Goal: Transaction & Acquisition: Purchase product/service

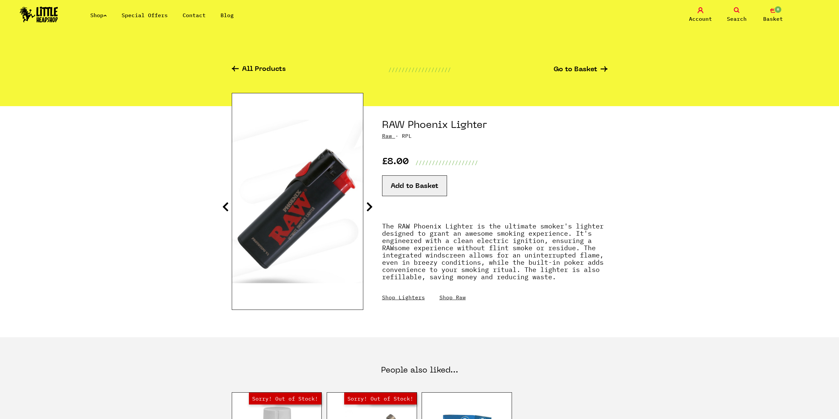
scroll to position [99, 0]
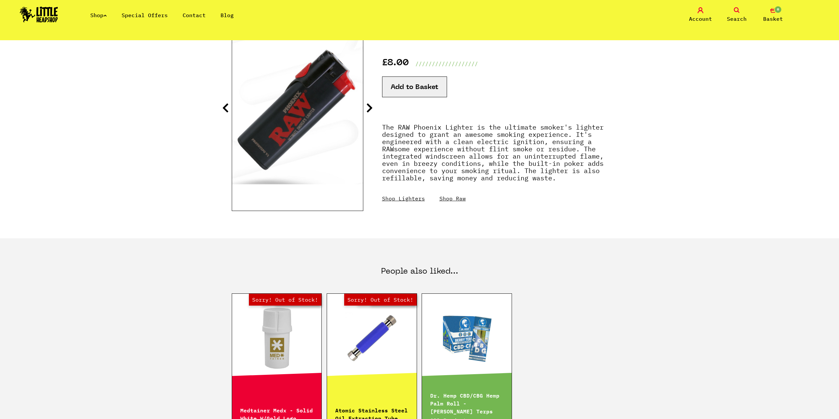
click at [368, 108] on icon at bounding box center [369, 108] width 7 height 11
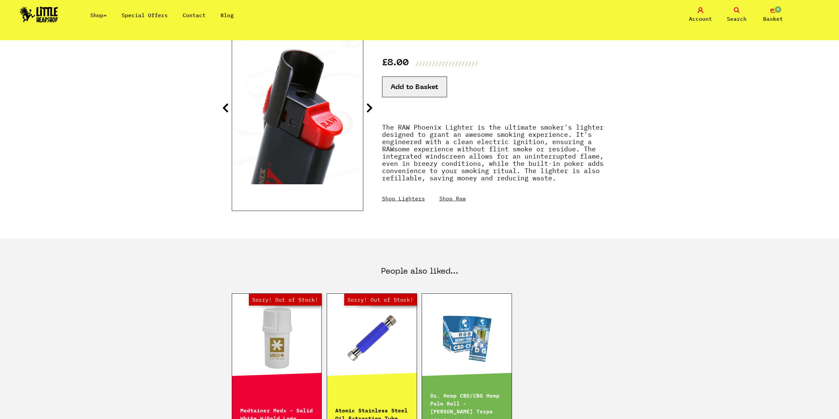
click at [368, 108] on icon at bounding box center [369, 108] width 7 height 11
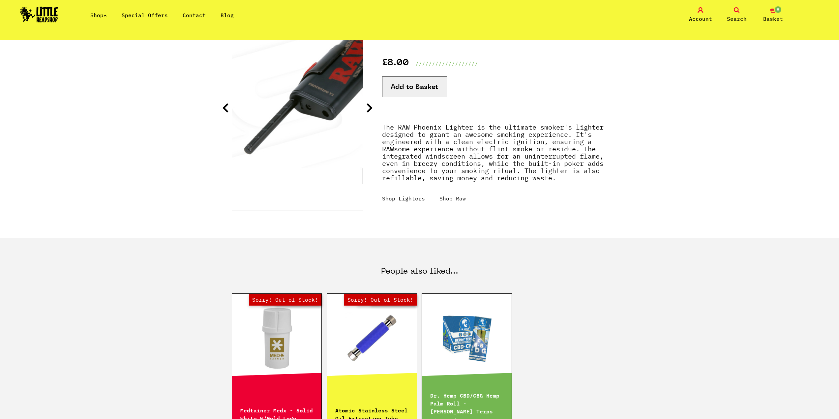
click at [368, 108] on icon at bounding box center [369, 108] width 7 height 11
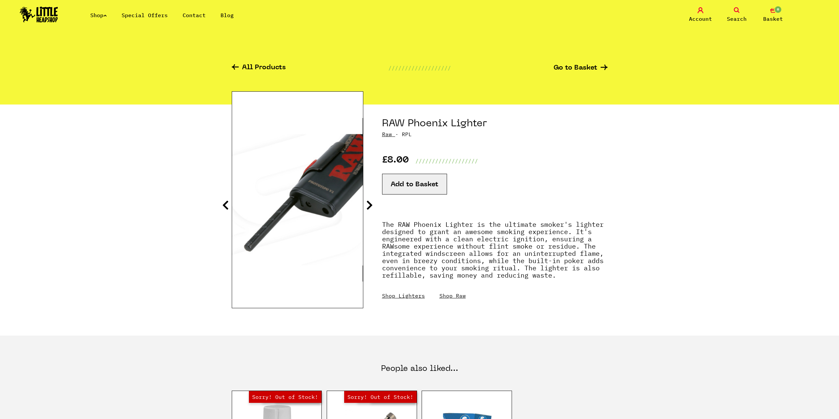
scroll to position [0, 0]
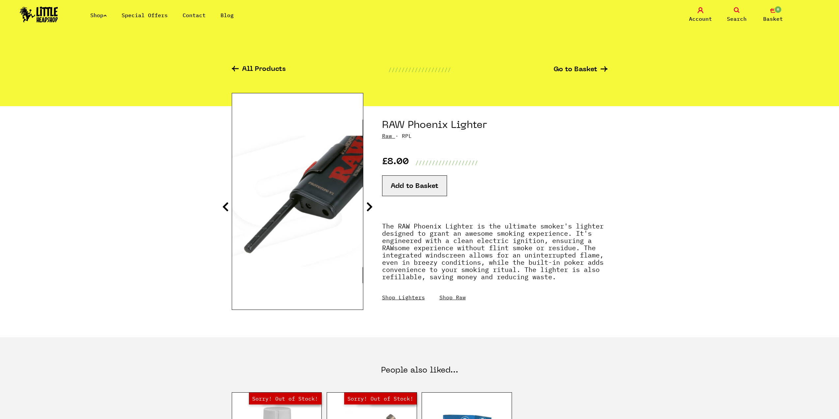
click at [435, 180] on button "Add to Basket" at bounding box center [414, 185] width 65 height 21
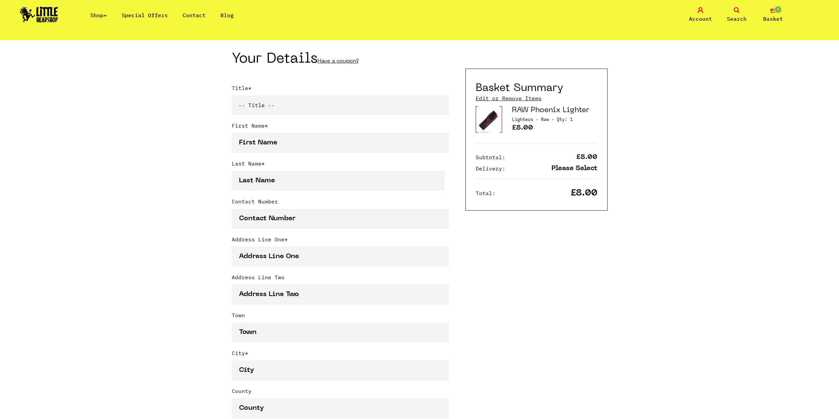
scroll to position [66, 0]
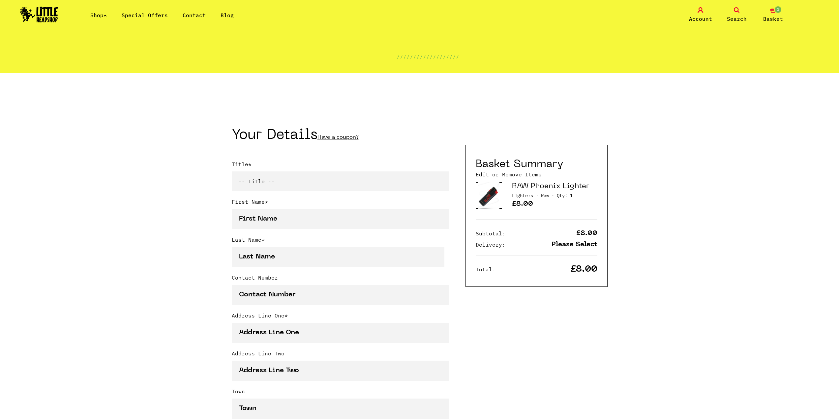
click at [299, 195] on div "Title * -- Title -- Mr Mrs Ms Miss Dr Prof" at bounding box center [340, 179] width 217 height 38
click at [304, 177] on select "-- Title -- Mr Mrs Ms Miss Dr Prof" at bounding box center [340, 181] width 217 height 20
select select "mr"
click at [232, 173] on select "-- Title -- Mr Mrs Ms Miss Dr Prof" at bounding box center [340, 181] width 217 height 20
click at [308, 218] on input "First Name *" at bounding box center [340, 219] width 217 height 20
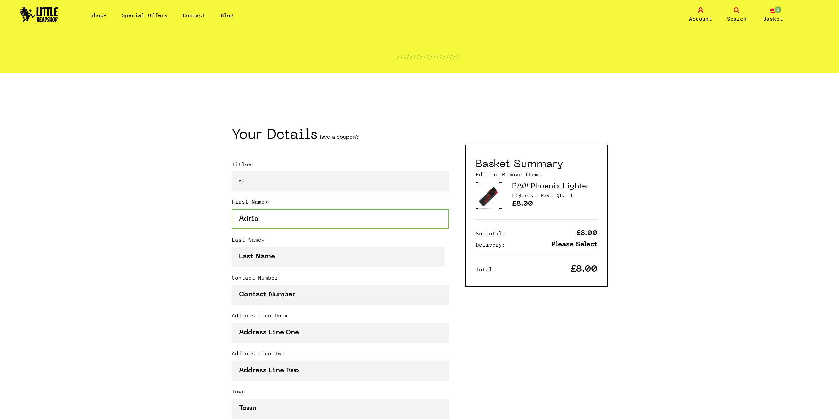
type input "Adrian"
type input "Håkansson"
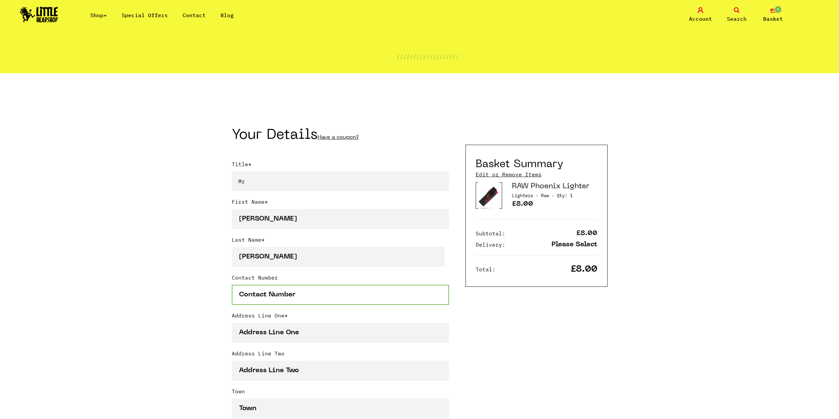
type input "0761961944"
type input "Linnégatan 56"
type input "limhamn"
select select "752"
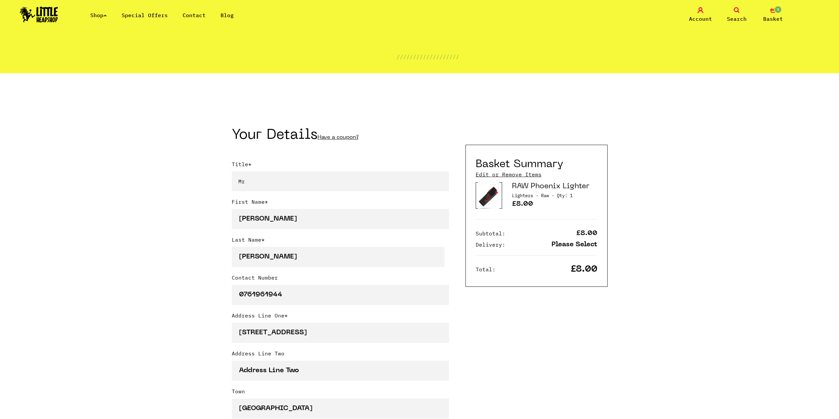
type input "21614"
type input "Nilsadrian@hotmail.com"
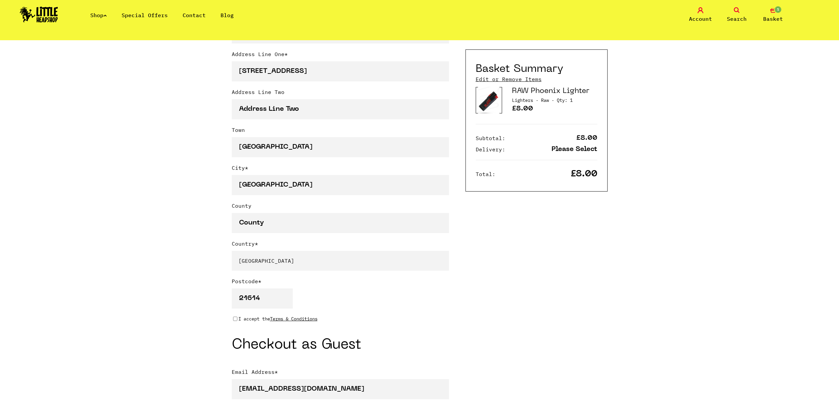
scroll to position [330, 0]
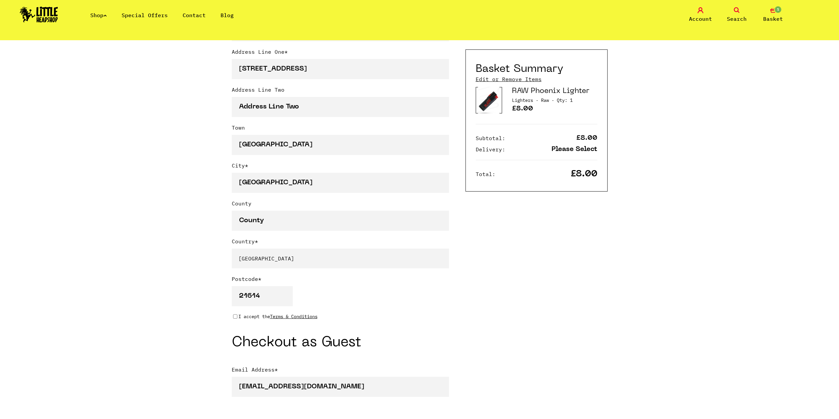
type input "Adrian"
click at [304, 223] on input "County" at bounding box center [340, 221] width 217 height 20
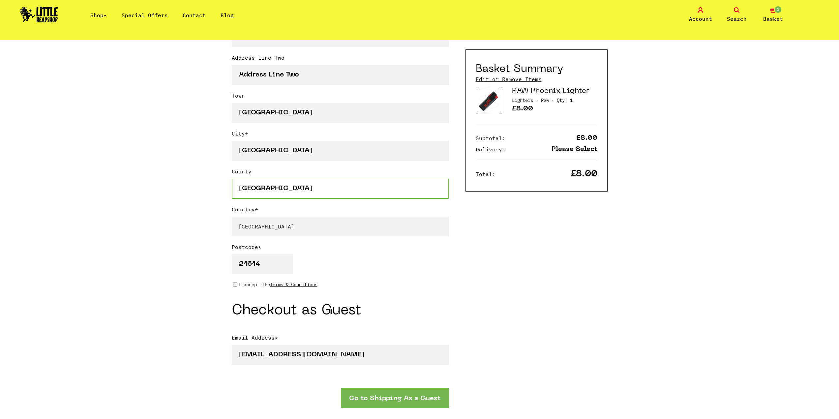
scroll to position [363, 0]
drag, startPoint x: 306, startPoint y: 187, endPoint x: 48, endPoint y: 182, distance: 257.8
click at [47, 184] on div "Continue shopping Your Basket /////////////////// Special Offers Coupon Code Ap…" at bounding box center [419, 203] width 839 height 1051
drag, startPoint x: 141, startPoint y: 174, endPoint x: 211, endPoint y: 207, distance: 77.3
click at [142, 175] on div "Continue shopping Your Basket /////////////////// Special Offers Coupon Code Ap…" at bounding box center [419, 203] width 839 height 1051
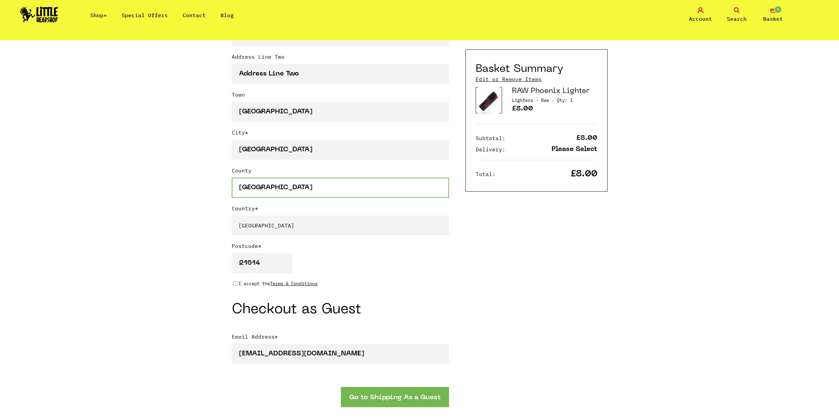
click at [249, 185] on input "Skåne" at bounding box center [340, 188] width 217 height 20
click at [592, 251] on div "Basket Summary Edit or Remove Items RAW Phoenix Lighter Lighters · Raw · Qty: 1…" at bounding box center [532, 215] width 150 height 798
drag, startPoint x: 255, startPoint y: 188, endPoint x: 337, endPoint y: 154, distance: 88.8
click at [257, 188] on input "Skaane" at bounding box center [340, 188] width 217 height 20
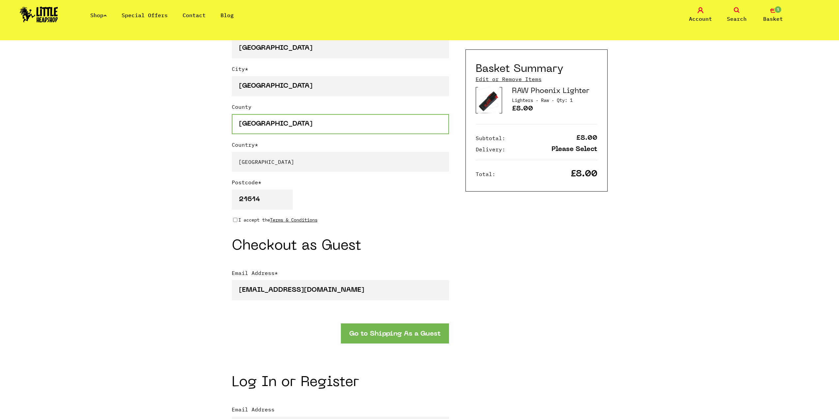
scroll to position [429, 0]
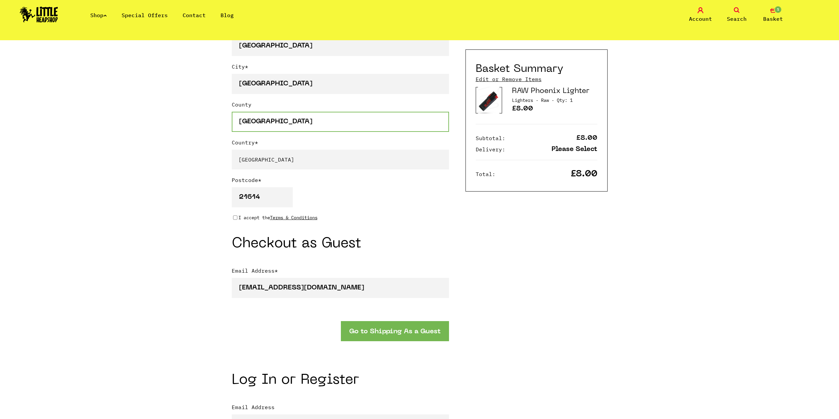
type input "Skåne"
click at [234, 217] on input "I accept the Terms & Conditions" at bounding box center [235, 217] width 4 height 5
checkbox input "true"
click at [389, 336] on button "Go to Shipping As a Guest" at bounding box center [395, 331] width 108 height 20
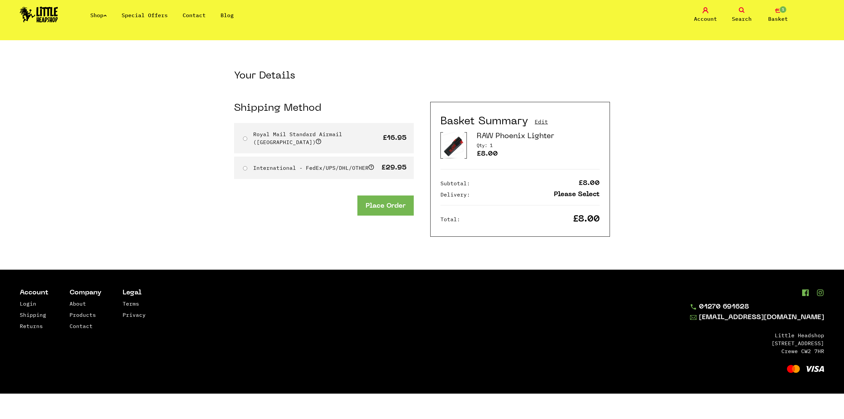
click at [447, 140] on img at bounding box center [453, 145] width 21 height 27
